Goal: Information Seeking & Learning: Check status

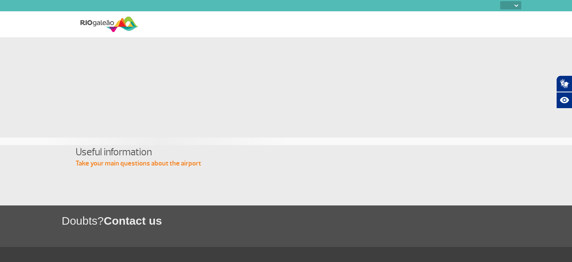
select select
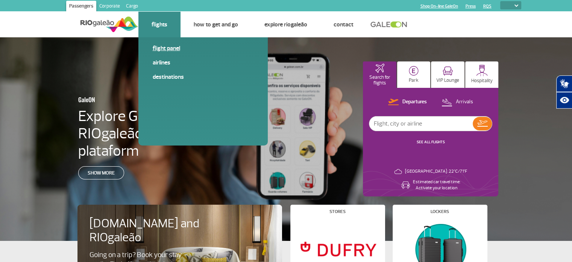
click at [166, 47] on link "Flight panel" at bounding box center [203, 48] width 101 height 8
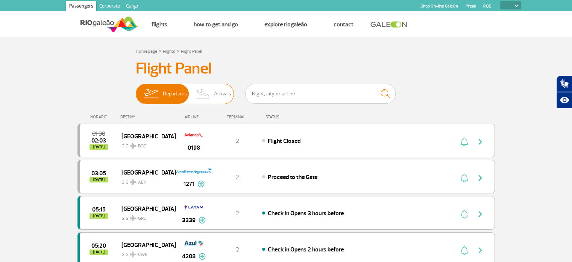
click at [220, 92] on span "Arrivals" at bounding box center [222, 94] width 17 height 20
click at [136, 90] on input "Departures Arrivals" at bounding box center [136, 90] width 0 height 0
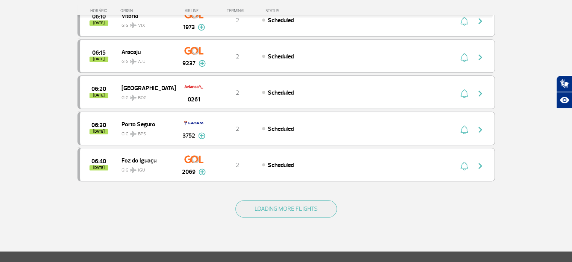
scroll to position [677, 0]
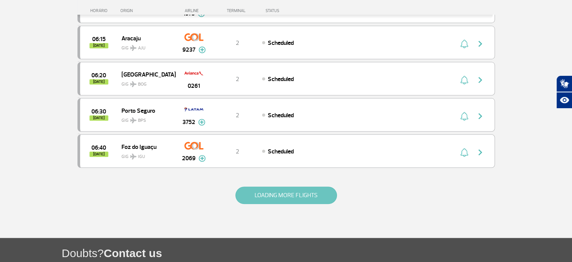
click at [289, 187] on button "LOADING MORE FLIGHTS" at bounding box center [287, 194] width 102 height 17
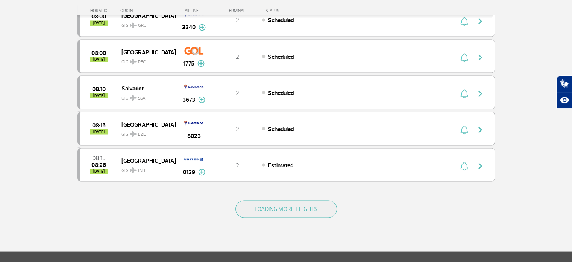
scroll to position [1393, 0]
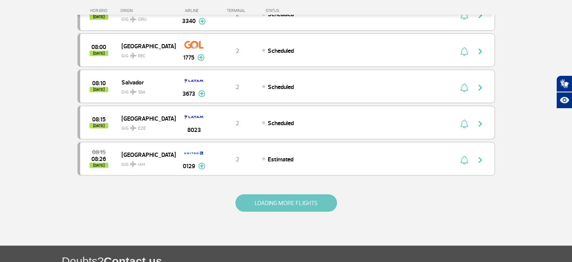
click at [288, 194] on button "LOADING MORE FLIGHTS" at bounding box center [287, 202] width 102 height 17
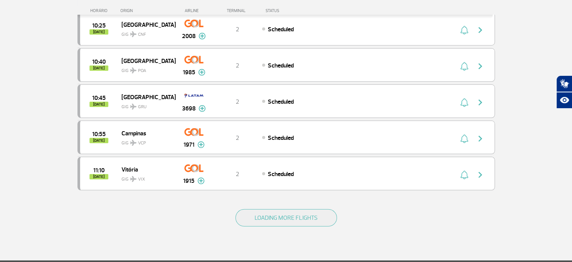
scroll to position [2108, 0]
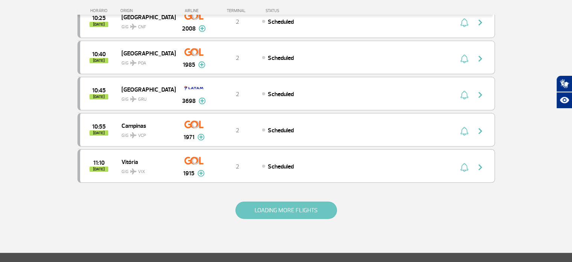
click at [300, 201] on button "LOADING MORE FLIGHTS" at bounding box center [287, 209] width 102 height 17
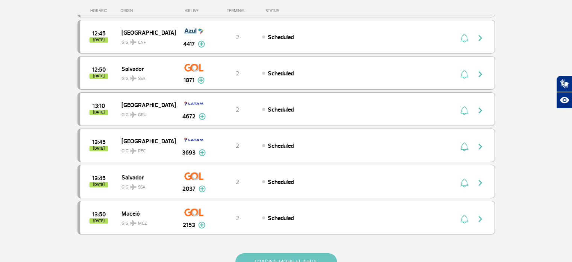
scroll to position [2785, 0]
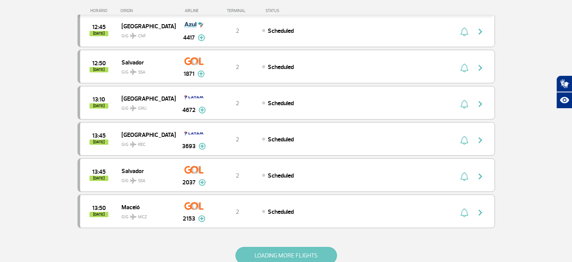
click at [285, 247] on button "LOADING MORE FLIGHTS" at bounding box center [287, 255] width 102 height 17
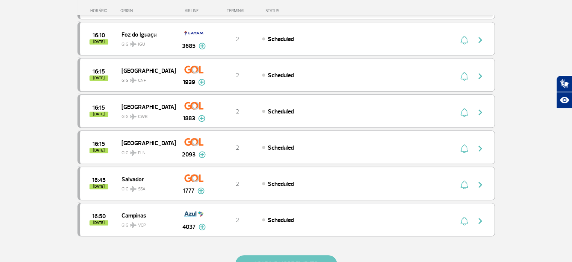
scroll to position [3500, 0]
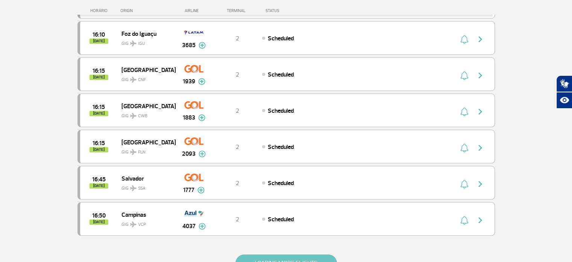
click at [278, 254] on button "LOADING MORE FLIGHTS" at bounding box center [287, 262] width 102 height 17
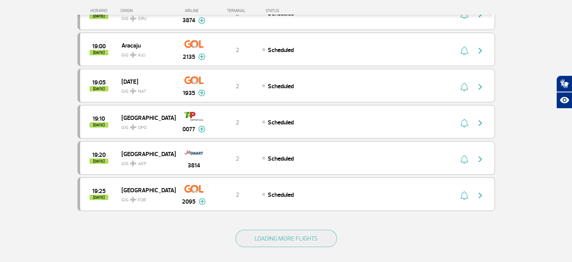
scroll to position [4253, 0]
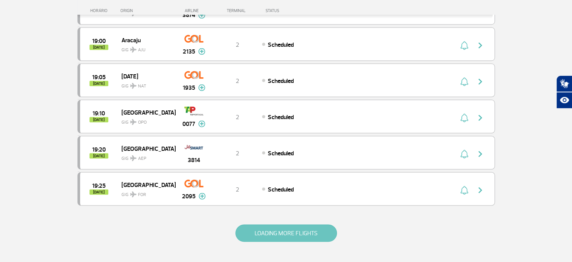
click at [291, 224] on button "LOADING MORE FLIGHTS" at bounding box center [287, 232] width 102 height 17
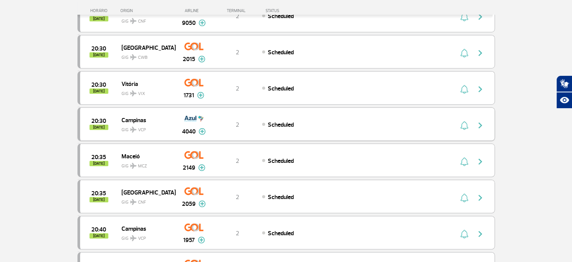
scroll to position [4968, 0]
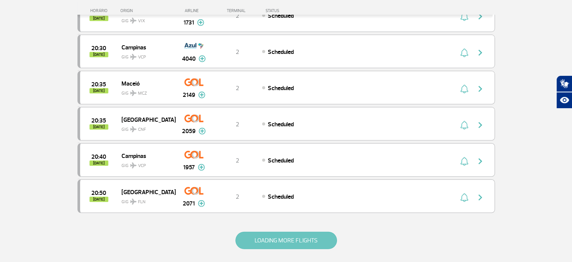
click at [289, 231] on button "LOADING MORE FLIGHTS" at bounding box center [287, 239] width 102 height 17
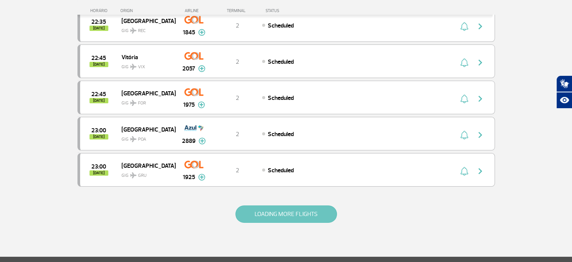
scroll to position [5721, 0]
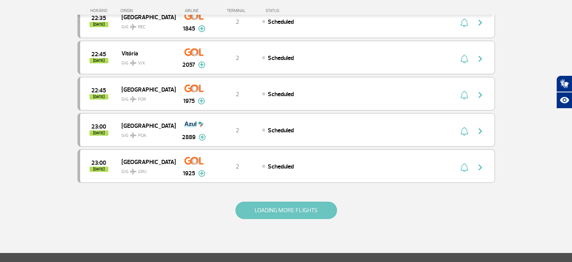
click at [294, 201] on button "LOADING MORE FLIGHTS" at bounding box center [287, 209] width 102 height 17
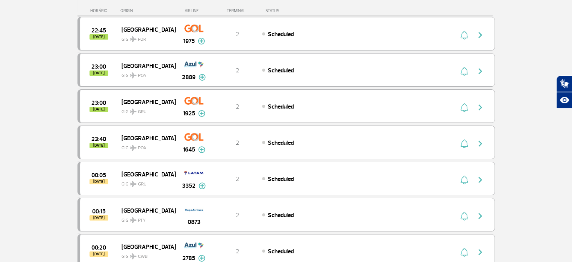
scroll to position [5741, 0]
